Goal: Task Accomplishment & Management: Manage account settings

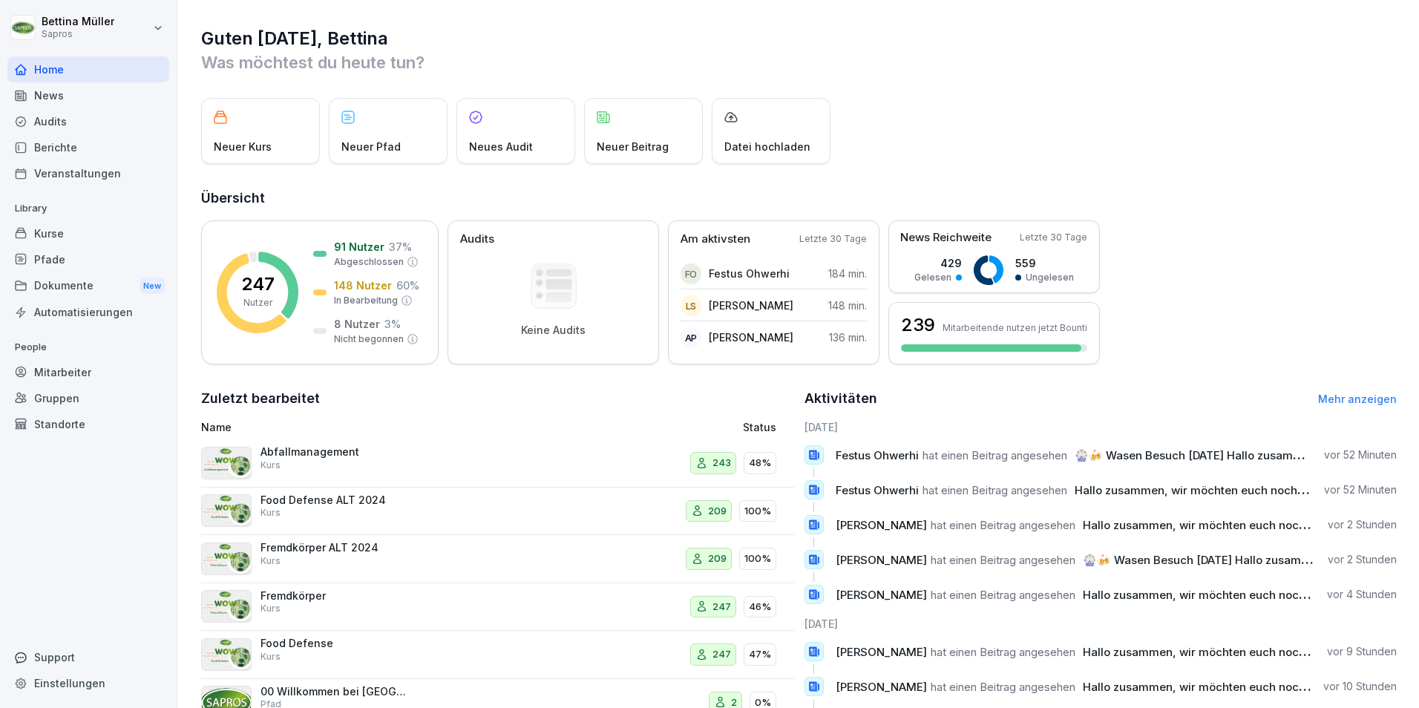
click at [62, 367] on div "Mitarbeiter" at bounding box center [88, 372] width 162 height 26
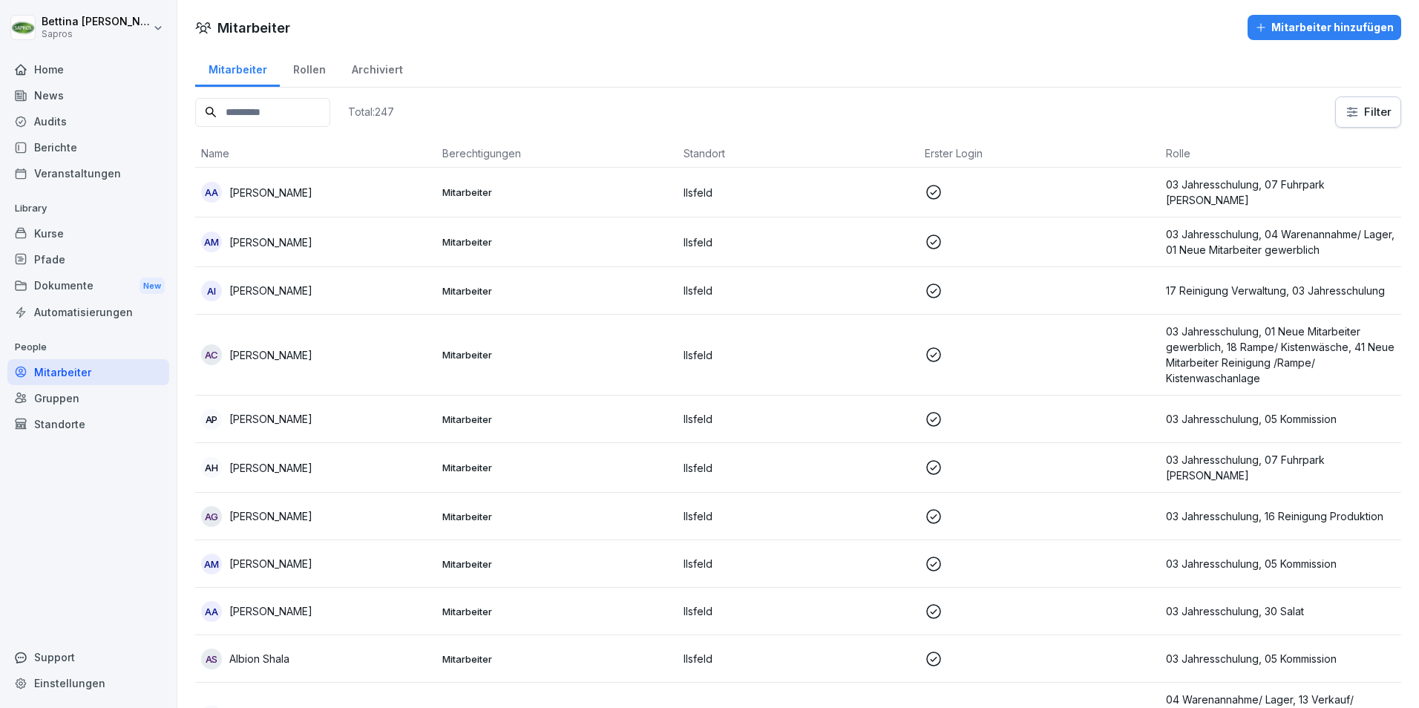
click at [269, 111] on input at bounding box center [262, 112] width 135 height 29
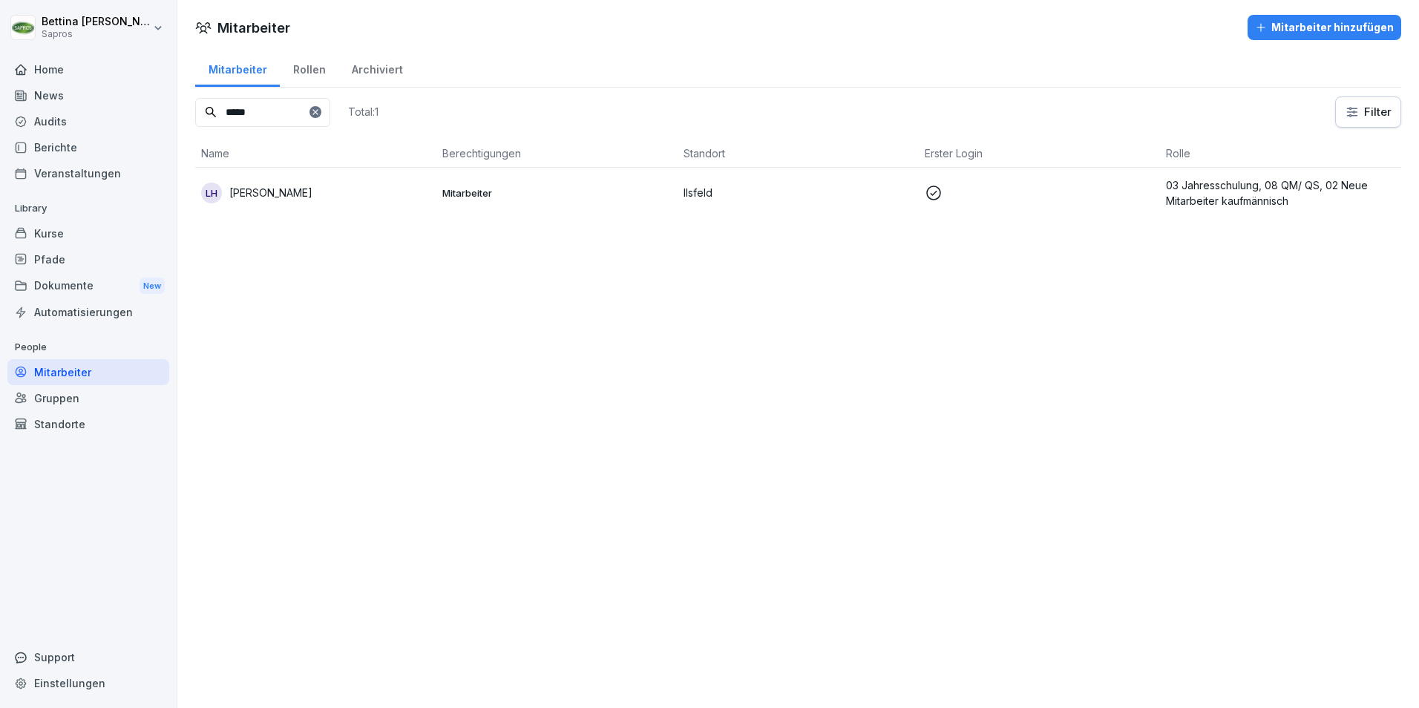
type input "*****"
click at [276, 193] on p "[PERSON_NAME]" at bounding box center [270, 193] width 83 height 16
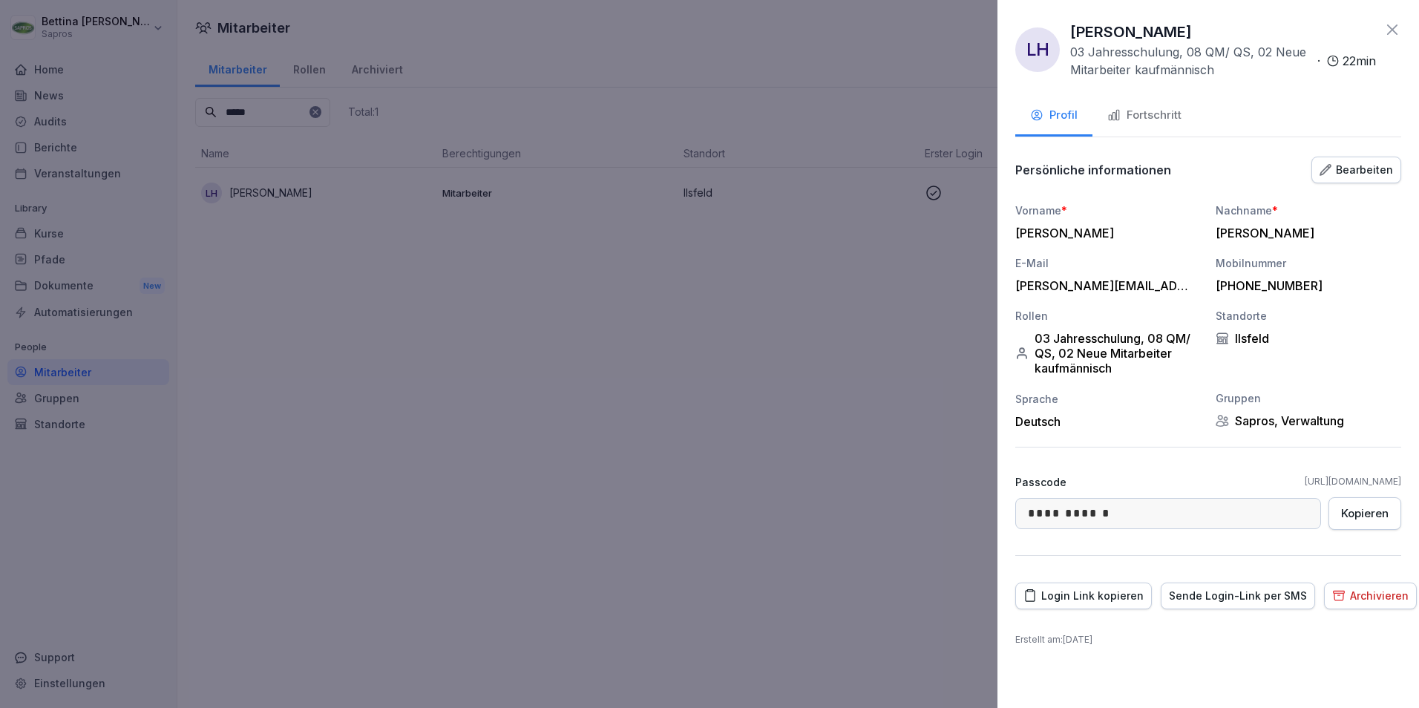
click at [1128, 110] on div "Fortschritt" at bounding box center [1144, 115] width 74 height 17
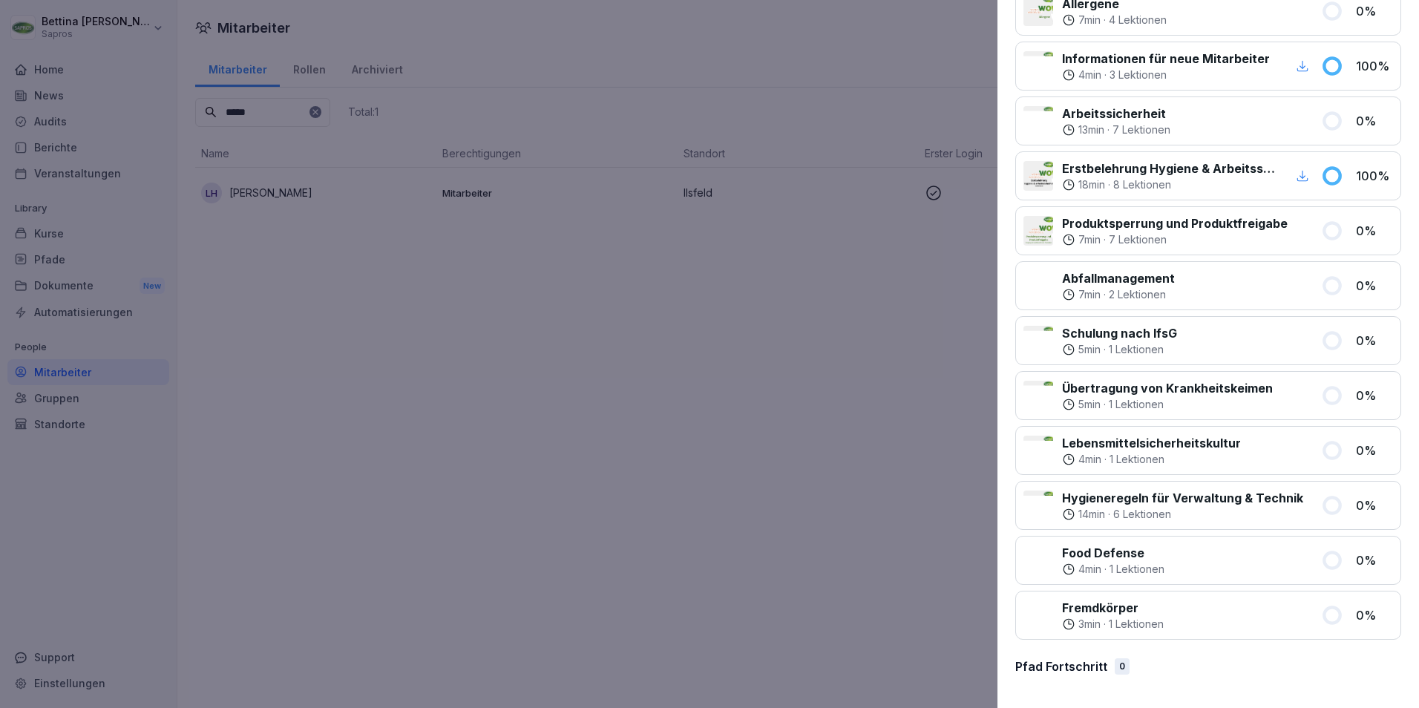
scroll to position [56, 0]
